Goal: Transaction & Acquisition: Purchase product/service

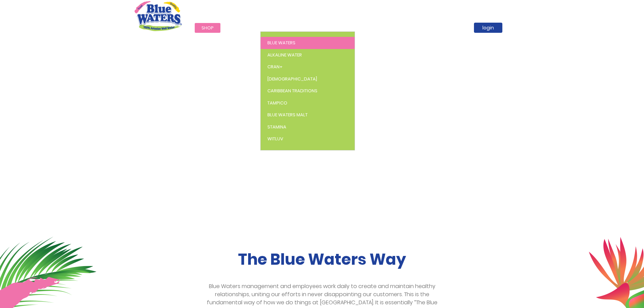
click at [281, 42] on span "Blue Waters" at bounding box center [282, 43] width 28 height 6
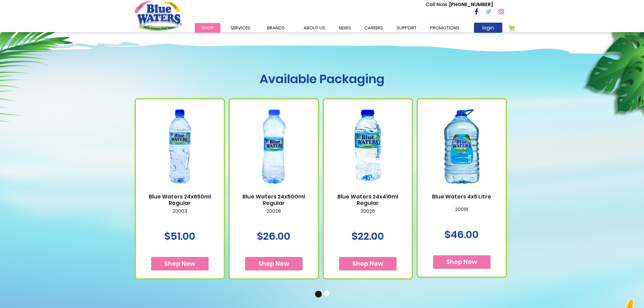
scroll to position [338, 0]
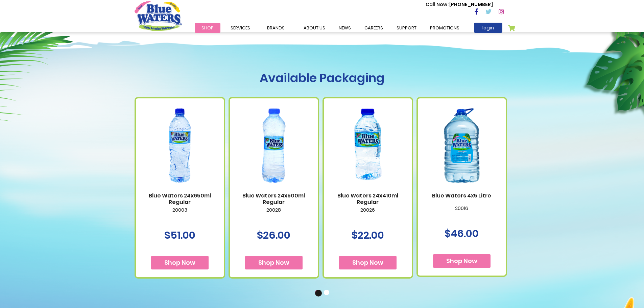
click at [488, 194] on link "Blue Waters 4x5 Litre" at bounding box center [462, 195] width 74 height 6
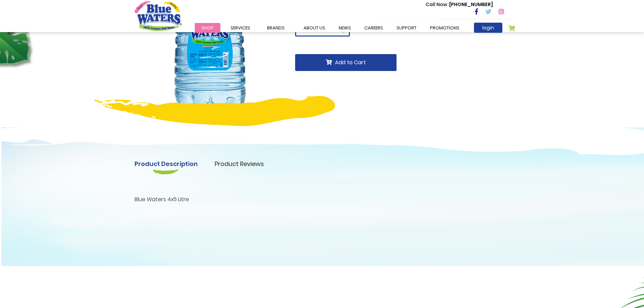
scroll to position [135, 0]
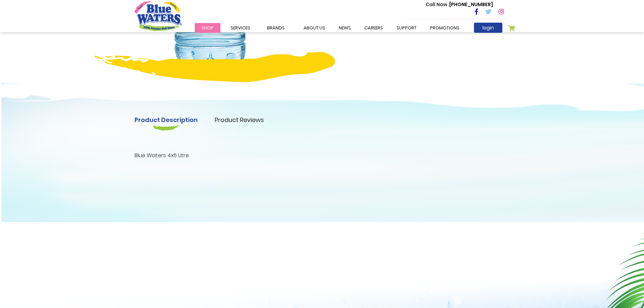
drag, startPoint x: 190, startPoint y: 153, endPoint x: 122, endPoint y: 154, distance: 68.0
click at [122, 154] on div "Product Description Product Reviews Product Locator Blue Waters 4x5 Litre Write…" at bounding box center [322, 144] width 644 height 156
copy p "Blue Waters 4x5 Litre"
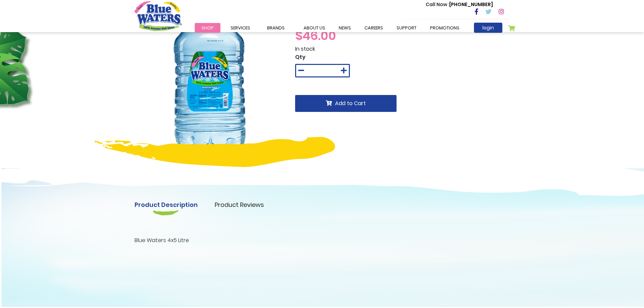
scroll to position [0, 0]
